Goal: Task Accomplishment & Management: Manage account settings

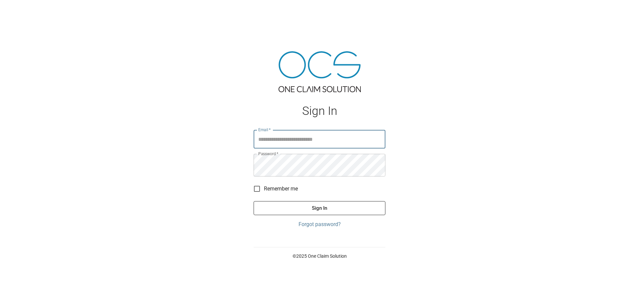
type input "**********"
click at [342, 215] on button "Sign In" at bounding box center [320, 208] width 132 height 14
